Goal: Check status: Check status

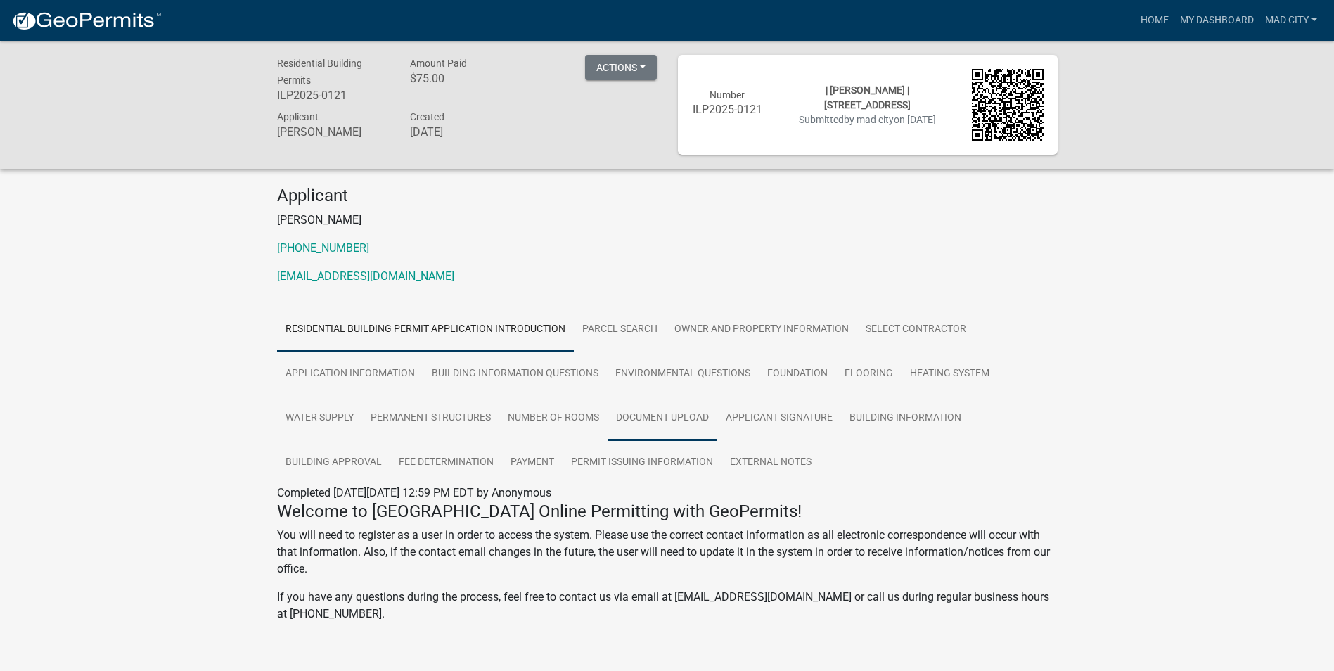
click at [686, 423] on link "Document Upload" at bounding box center [662, 418] width 110 height 45
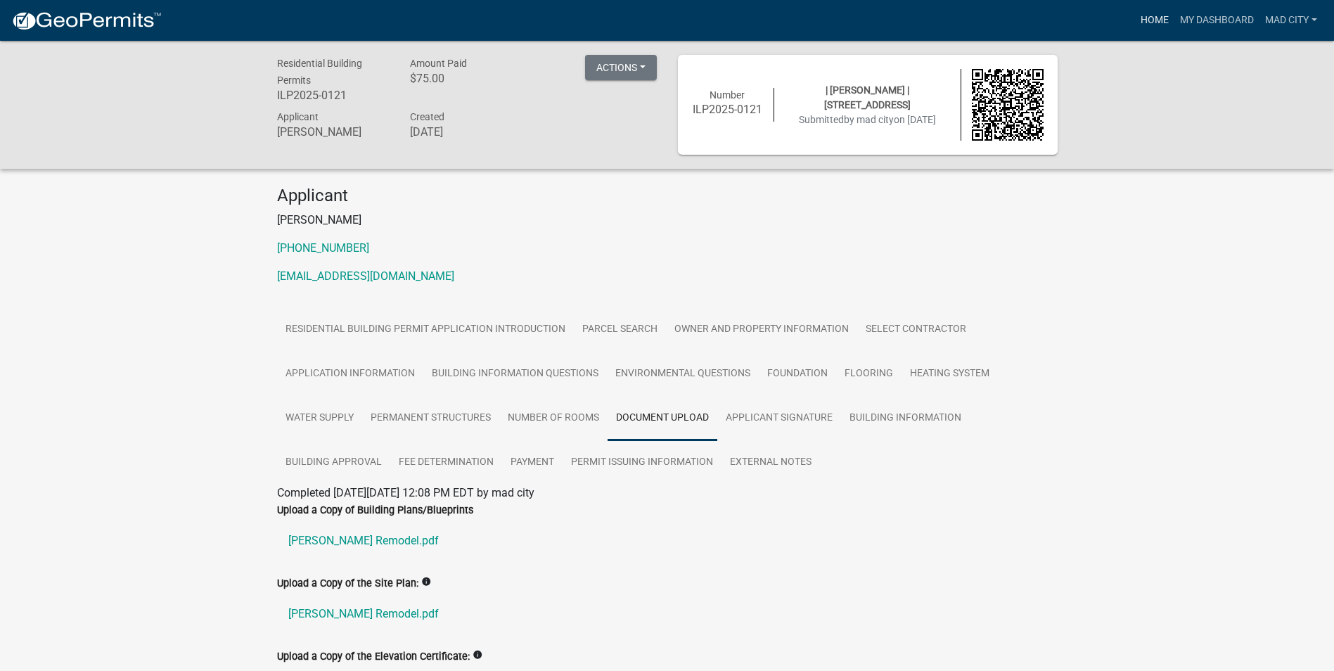
click at [1164, 29] on link "Home" at bounding box center [1154, 20] width 39 height 27
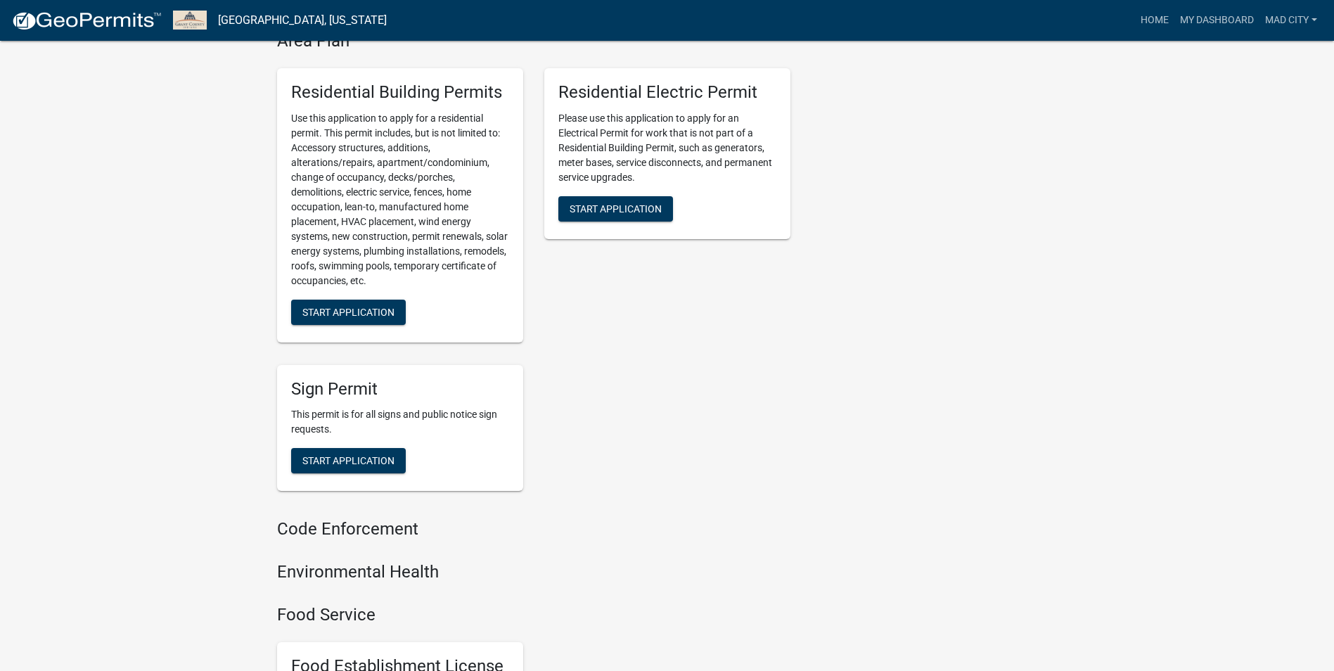
scroll to position [492, 0]
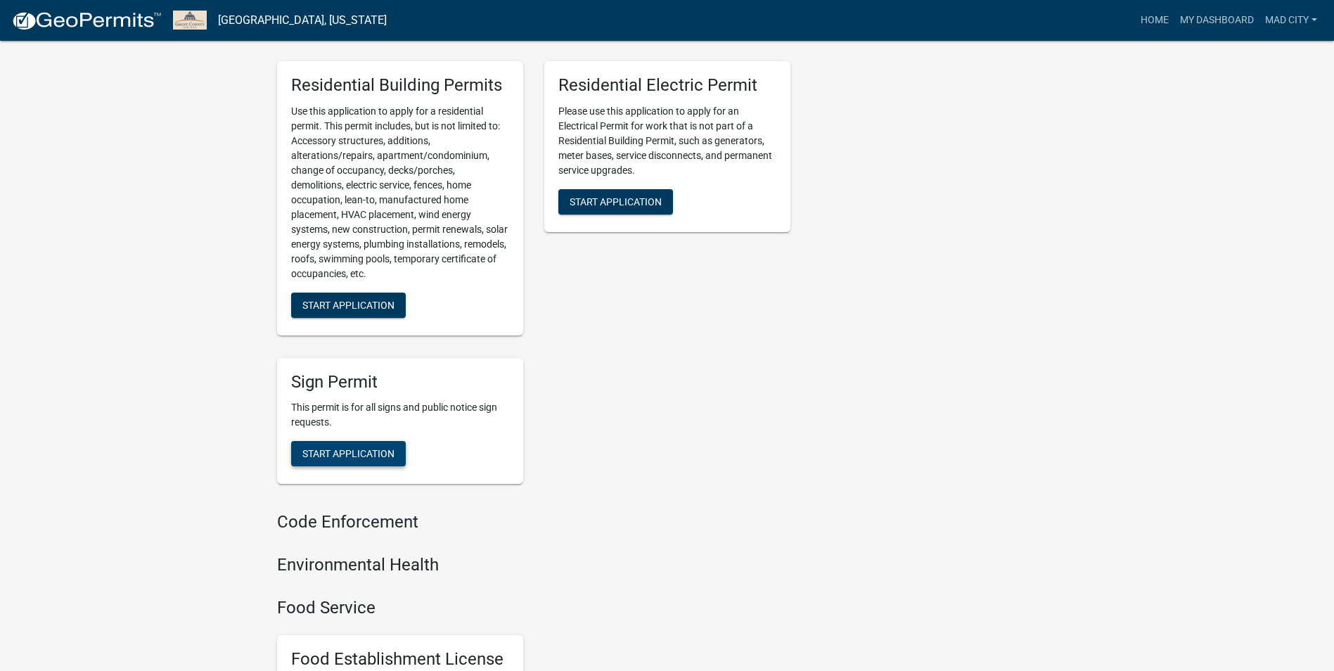
click at [330, 460] on button "Start Application" at bounding box center [348, 453] width 115 height 25
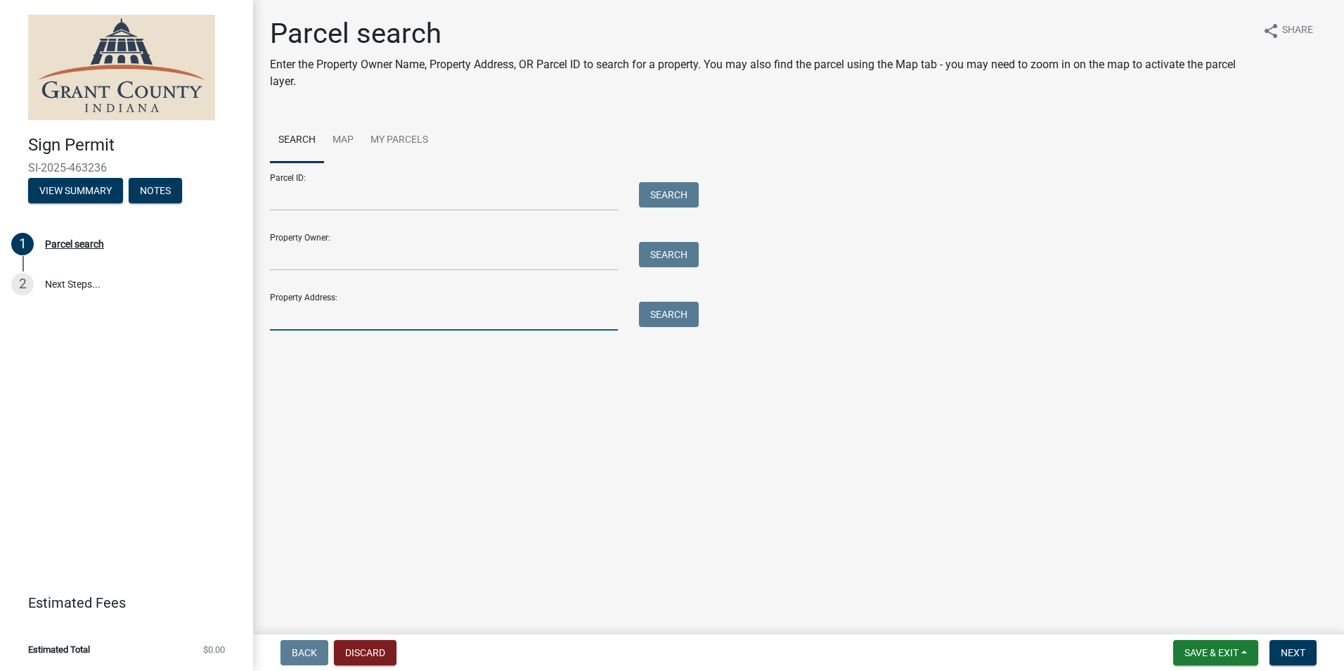
click at [324, 309] on input "Property Address:" at bounding box center [444, 316] width 348 height 29
type input "1128 w"
click at [660, 311] on button "Search" at bounding box center [669, 314] width 60 height 25
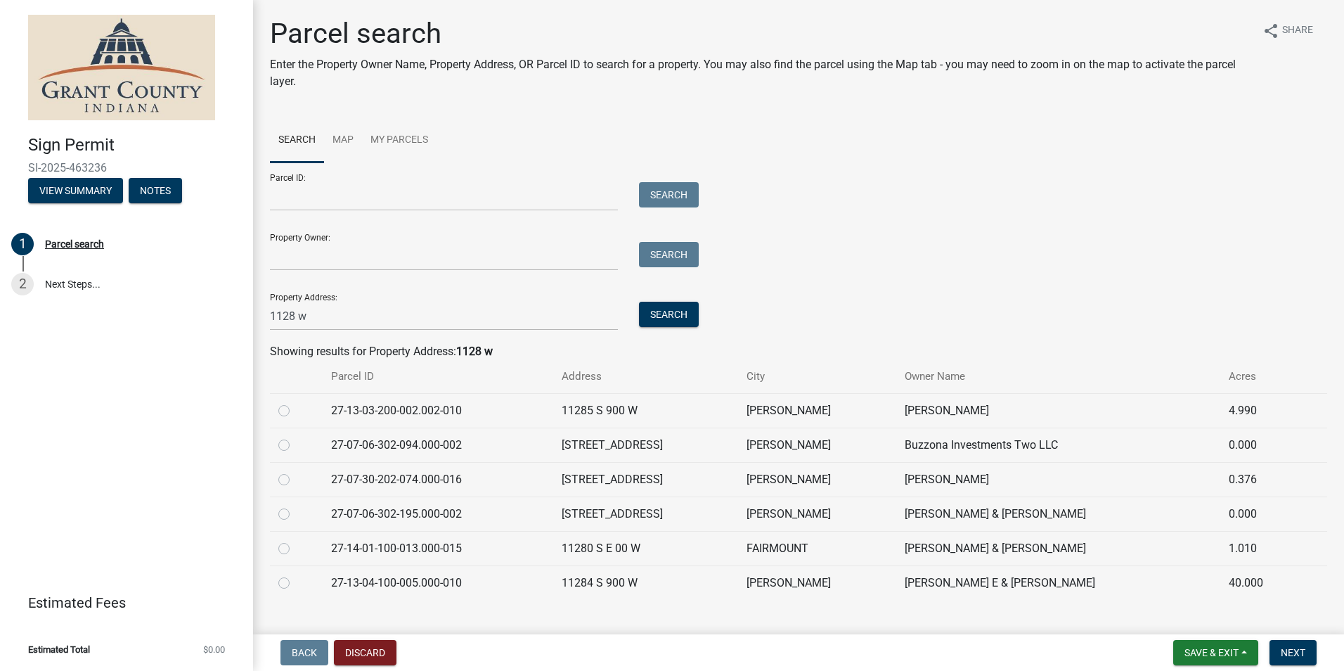
click at [287, 472] on div at bounding box center [296, 479] width 36 height 17
click at [295, 471] on label at bounding box center [295, 471] width 0 height 0
click at [295, 480] on input "radio" at bounding box center [299, 475] width 9 height 9
radio input "true"
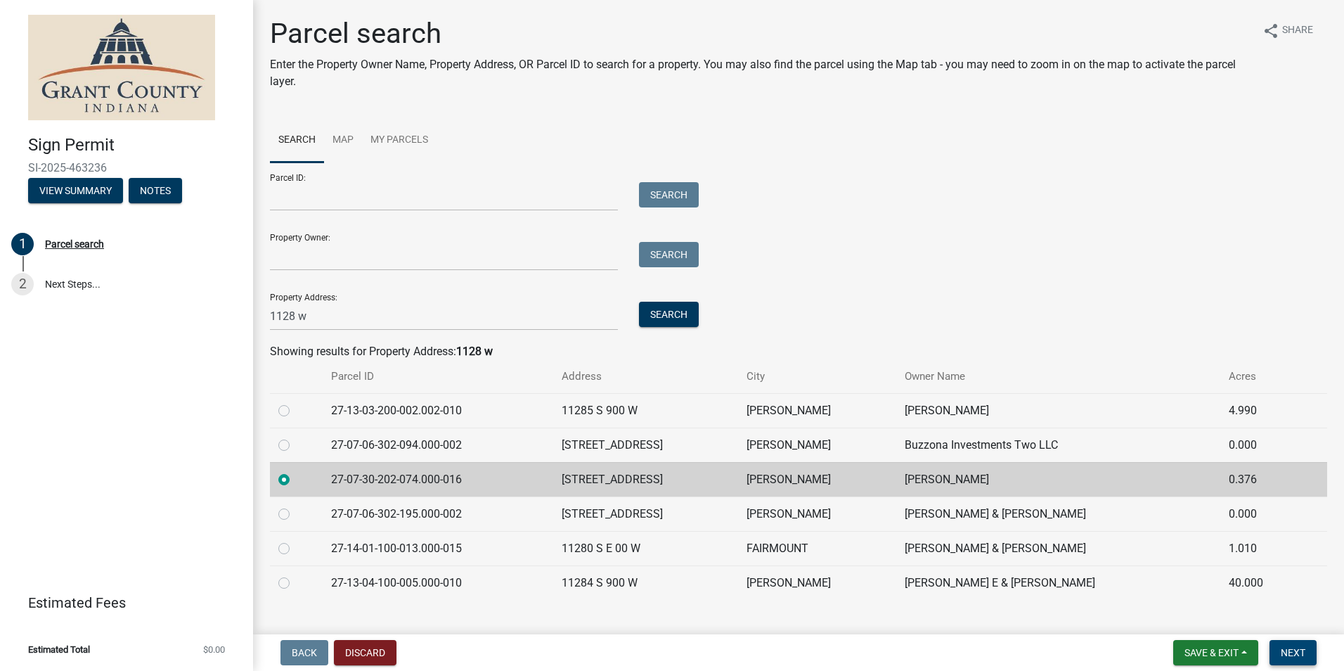
click at [1270, 647] on button "Next" at bounding box center [1293, 652] width 47 height 25
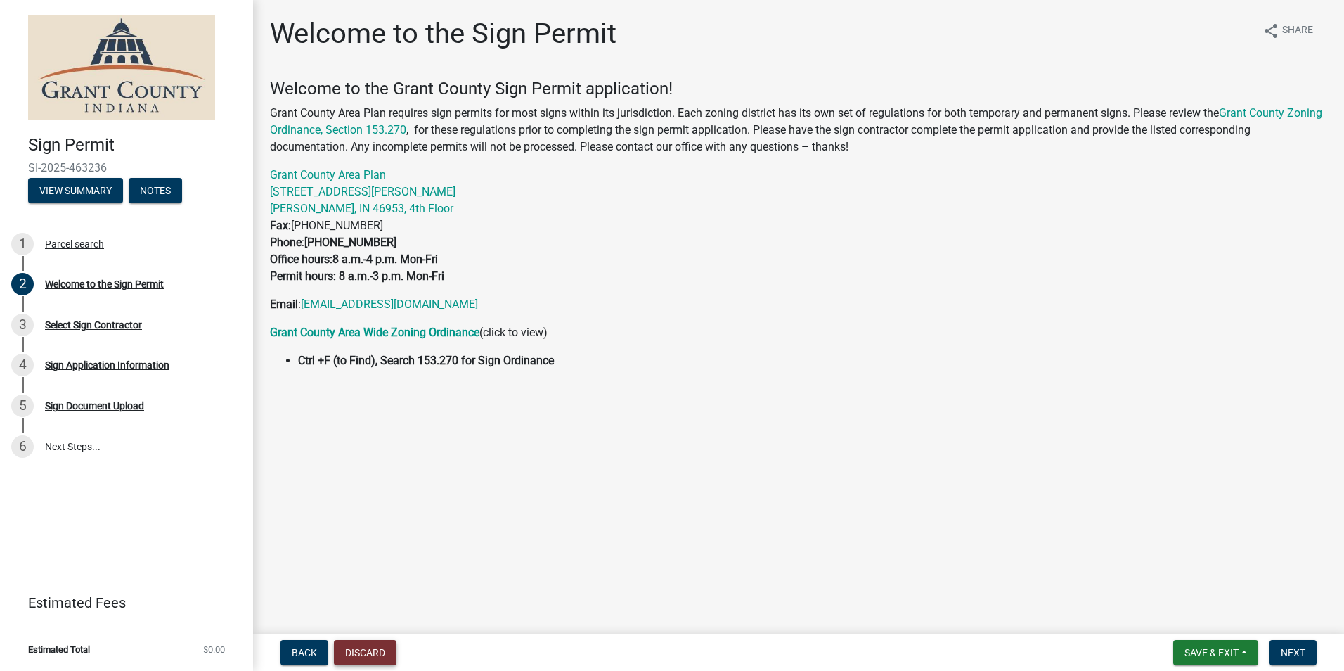
click at [352, 641] on button "Discard" at bounding box center [365, 652] width 63 height 25
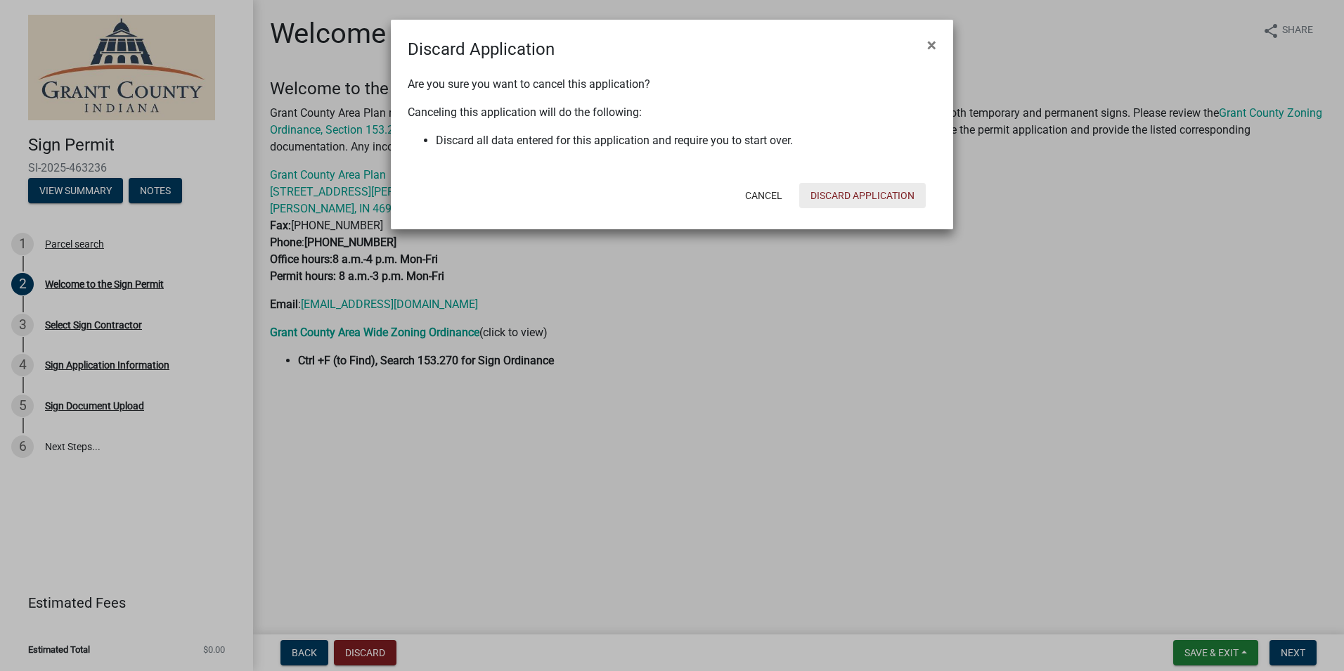
click at [813, 205] on button "Discard Application" at bounding box center [862, 195] width 127 height 25
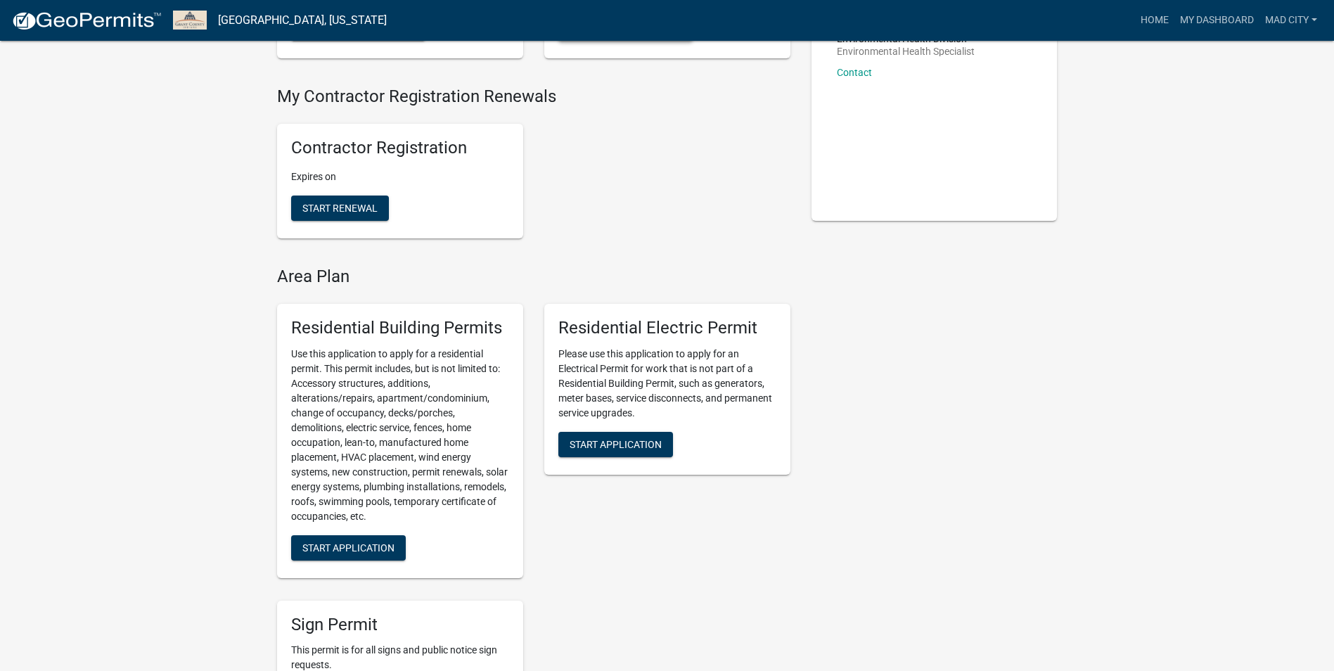
scroll to position [281, 0]
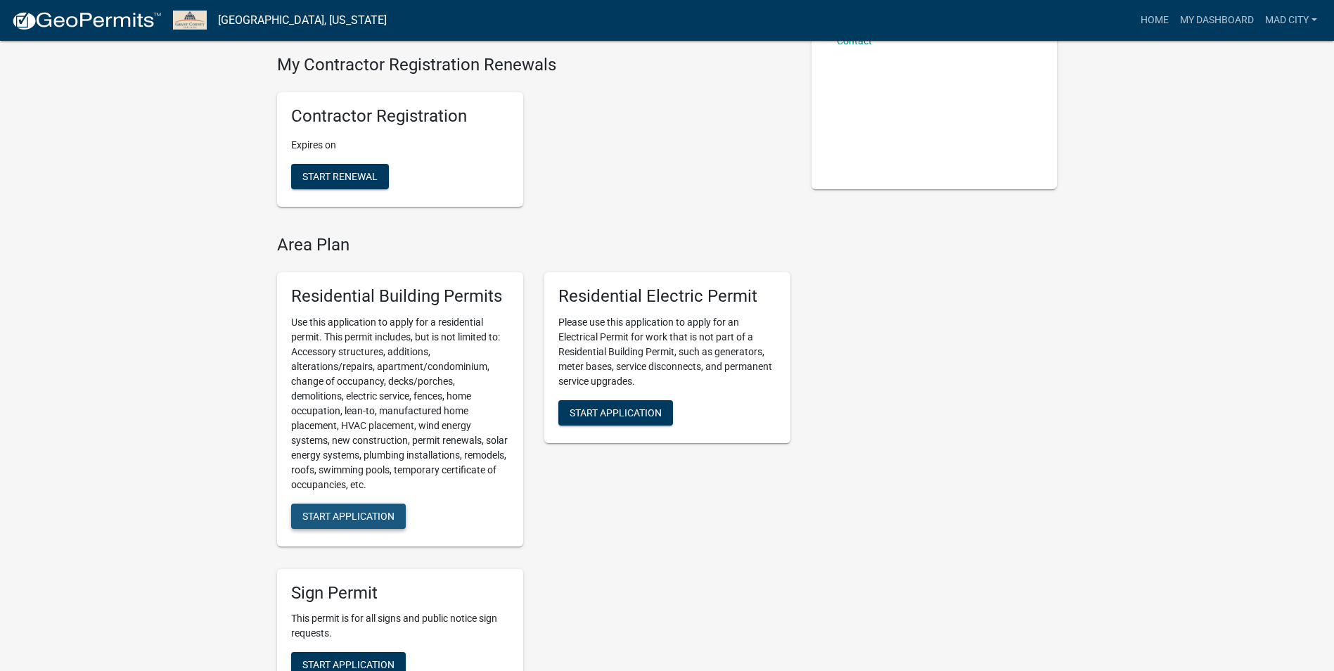
click at [366, 513] on span "Start Application" at bounding box center [348, 515] width 92 height 11
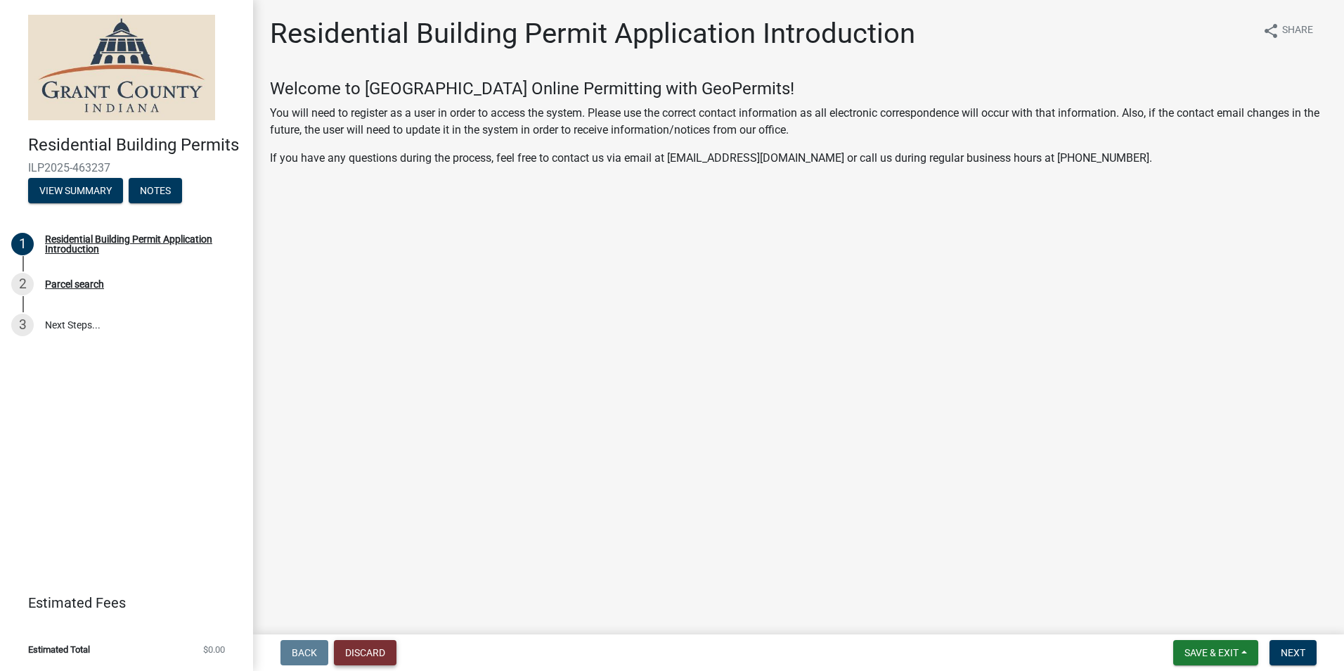
click at [368, 652] on button "Discard" at bounding box center [365, 652] width 63 height 25
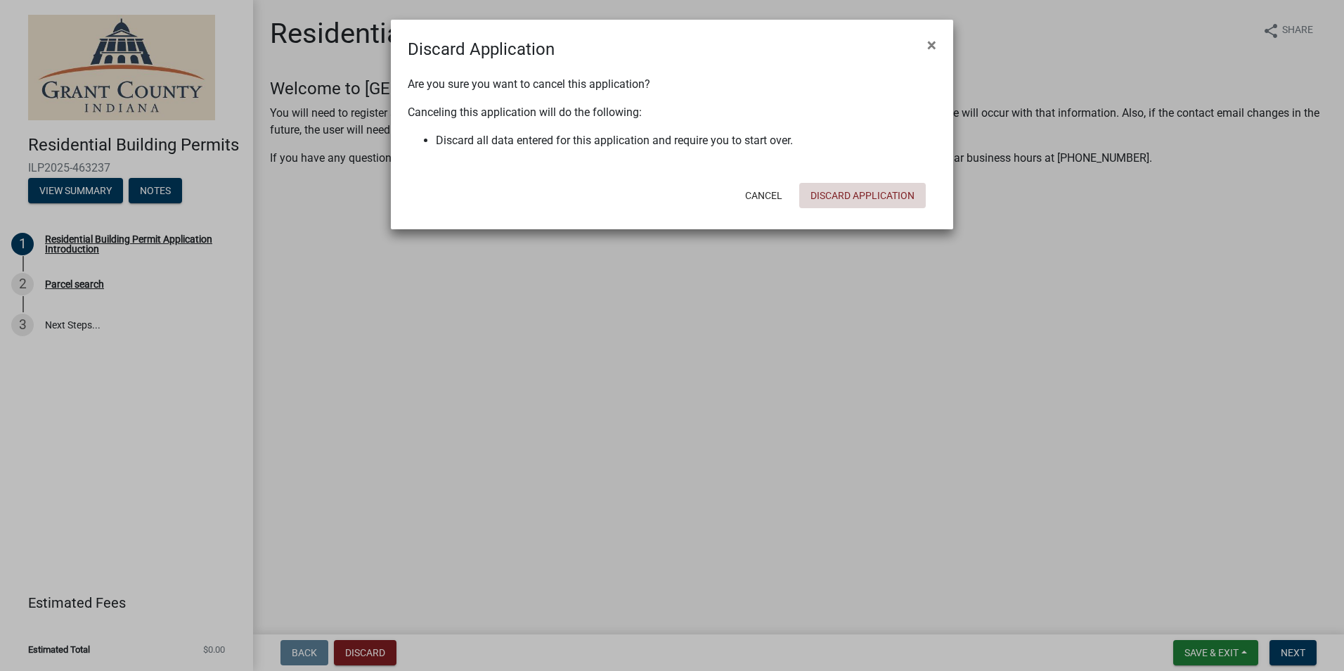
click at [868, 202] on button "Discard Application" at bounding box center [862, 195] width 127 height 25
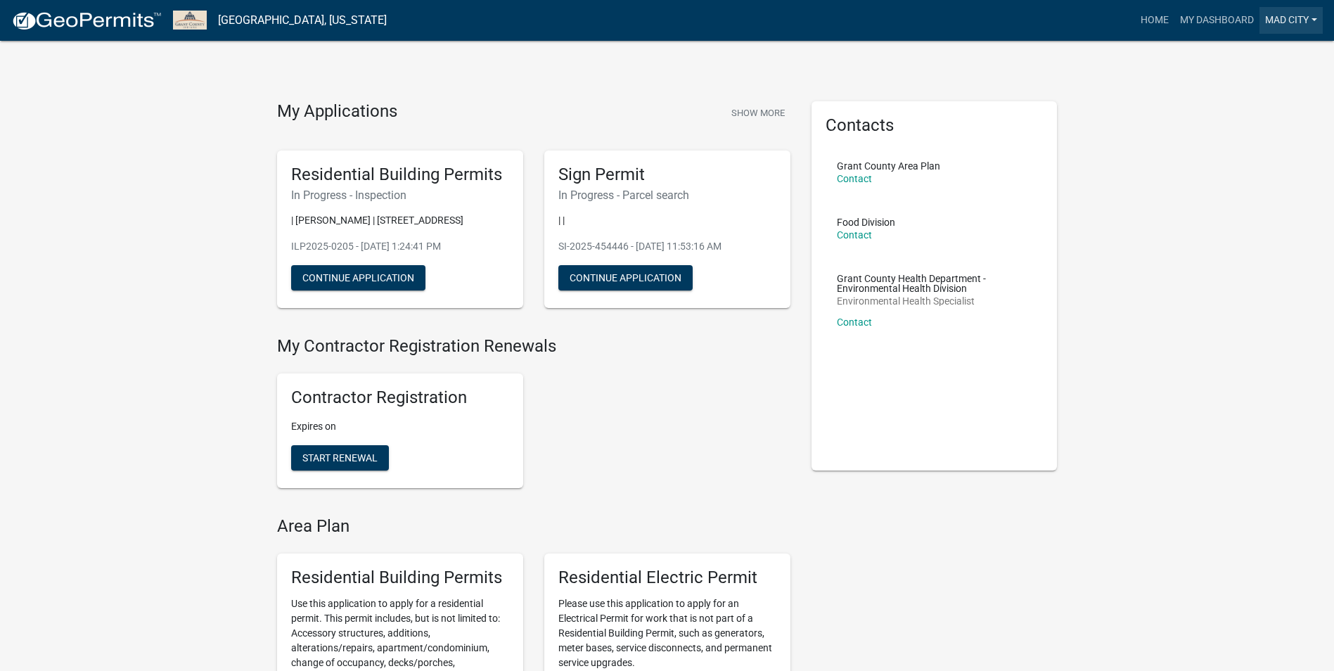
click at [1286, 20] on link "mad city" at bounding box center [1290, 20] width 63 height 27
click at [1186, 11] on link "My Dashboard" at bounding box center [1216, 20] width 85 height 27
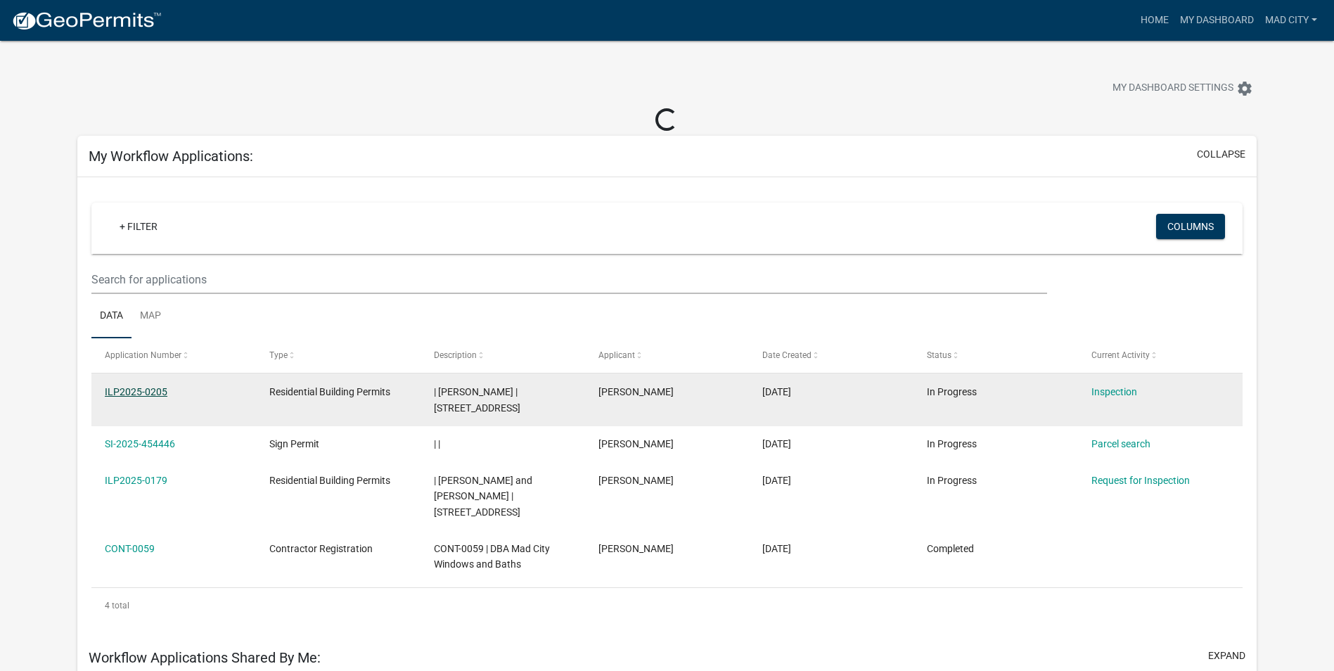
click at [151, 394] on link "ILP2025-0205" at bounding box center [136, 391] width 63 height 11
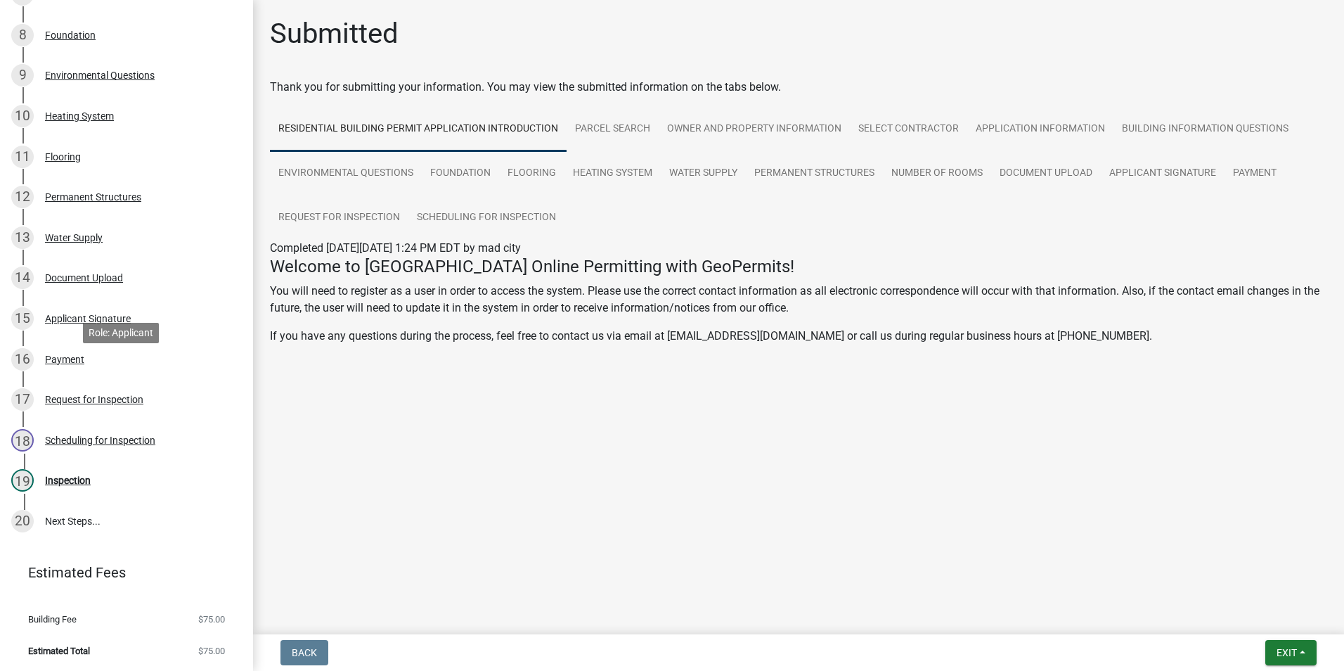
scroll to position [513, 0]
click at [1261, 176] on link "Payment" at bounding box center [1255, 173] width 60 height 45
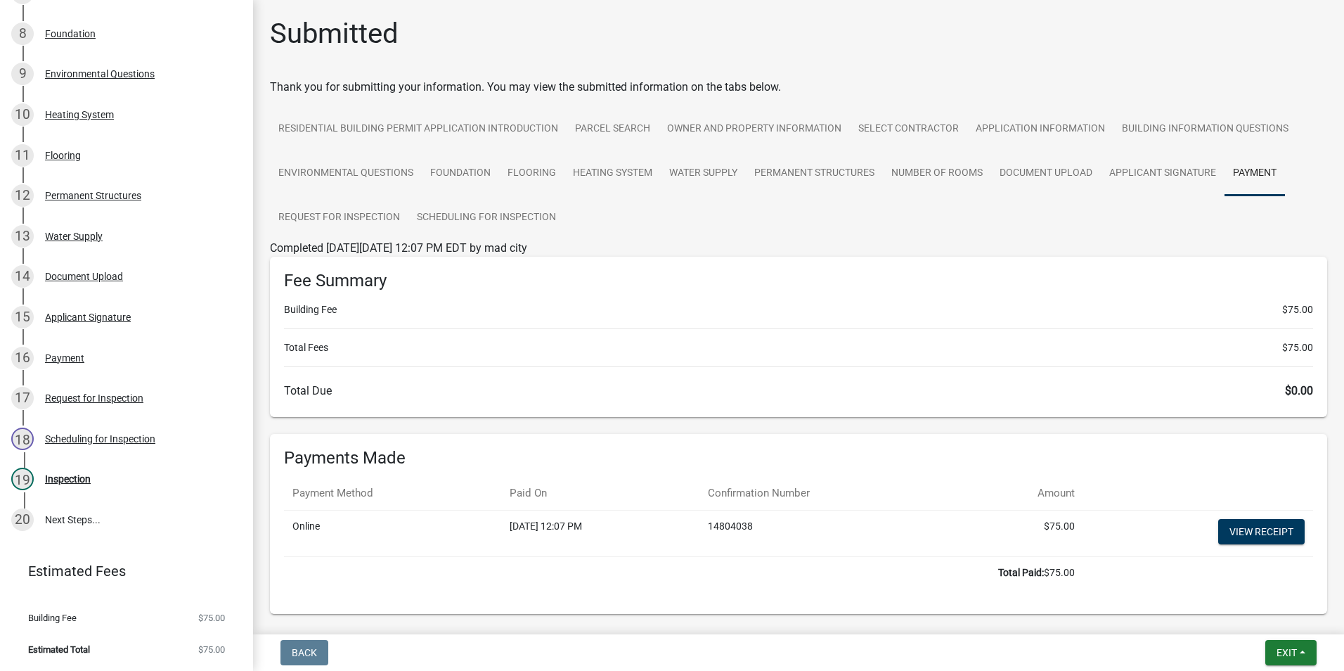
scroll to position [57, 0]
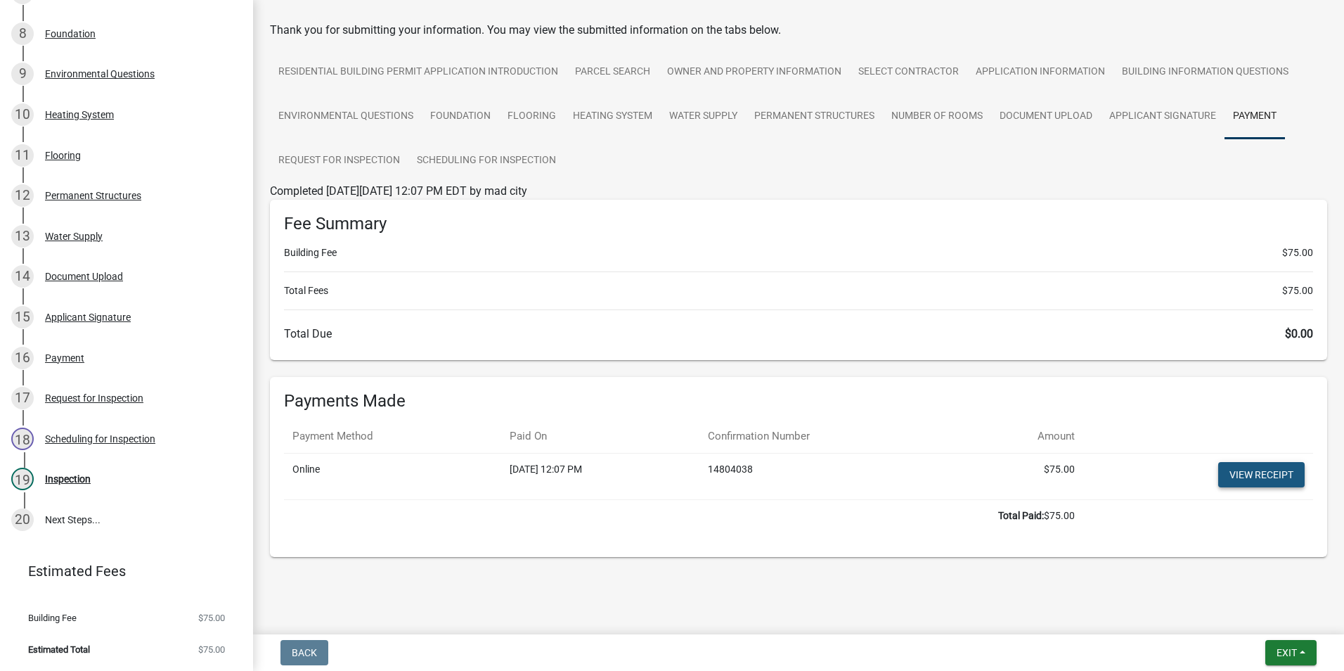
click at [1218, 467] on link "View receipt" at bounding box center [1261, 474] width 86 height 25
